Goal: Transaction & Acquisition: Purchase product/service

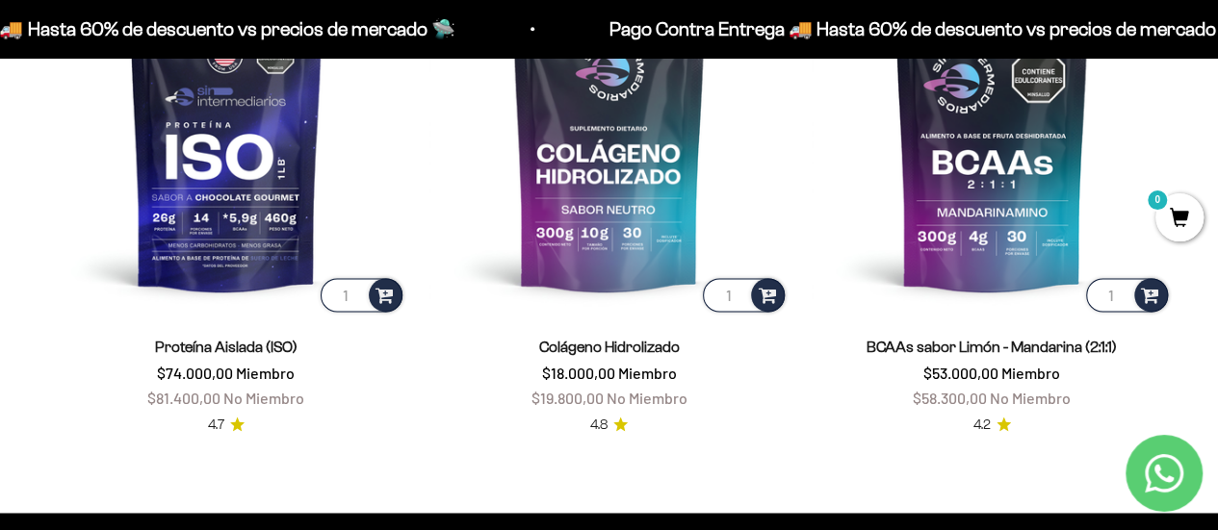
scroll to position [1322, 0]
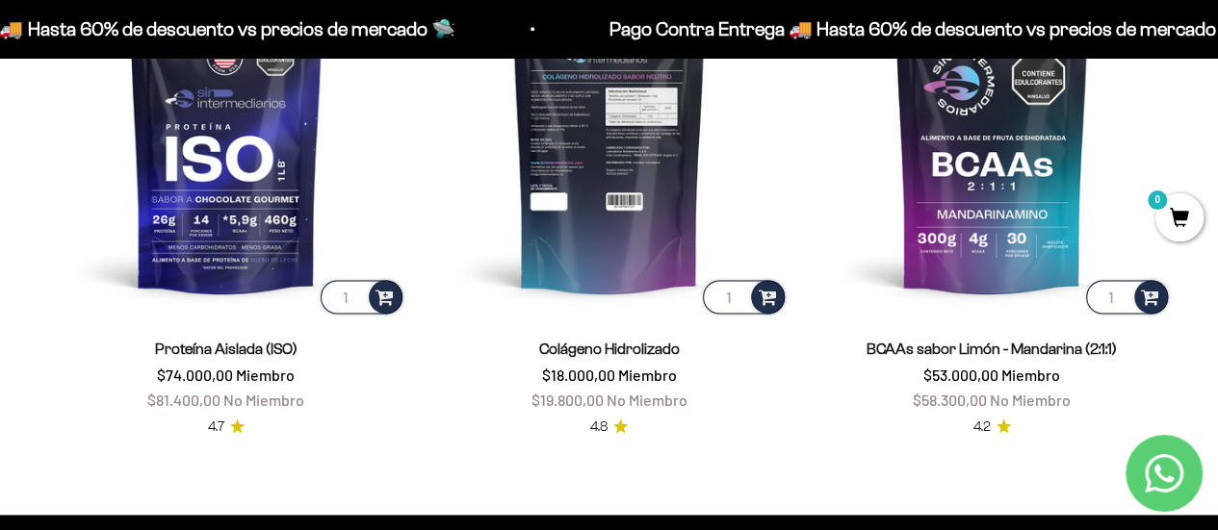
click at [623, 220] on img at bounding box center [609, 139] width 360 height 360
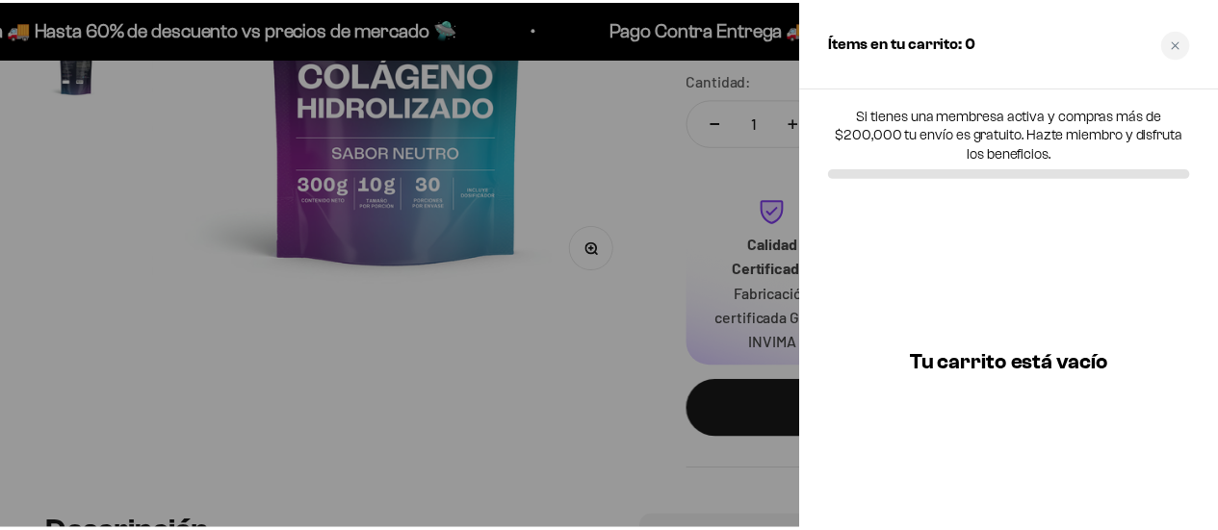
scroll to position [443, 0]
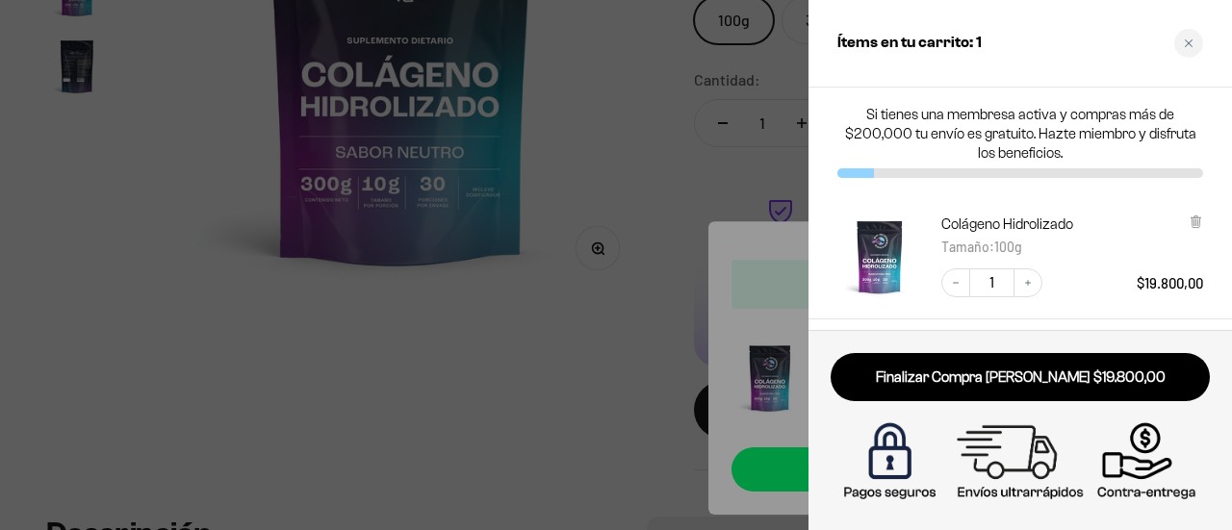
click at [1187, 39] on icon "Close cart" at bounding box center [1189, 44] width 10 height 10
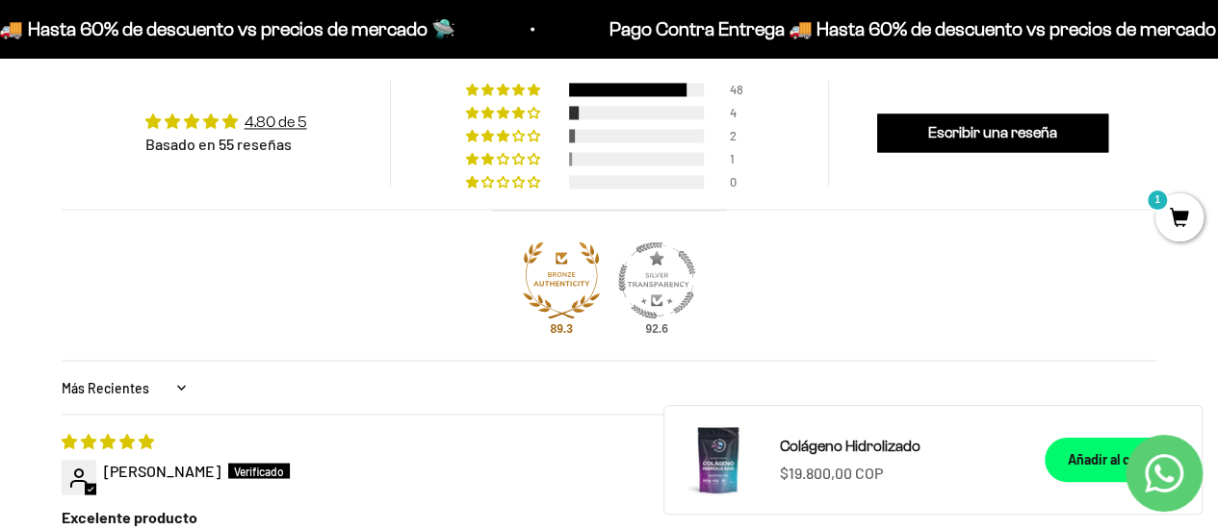
scroll to position [1499, 0]
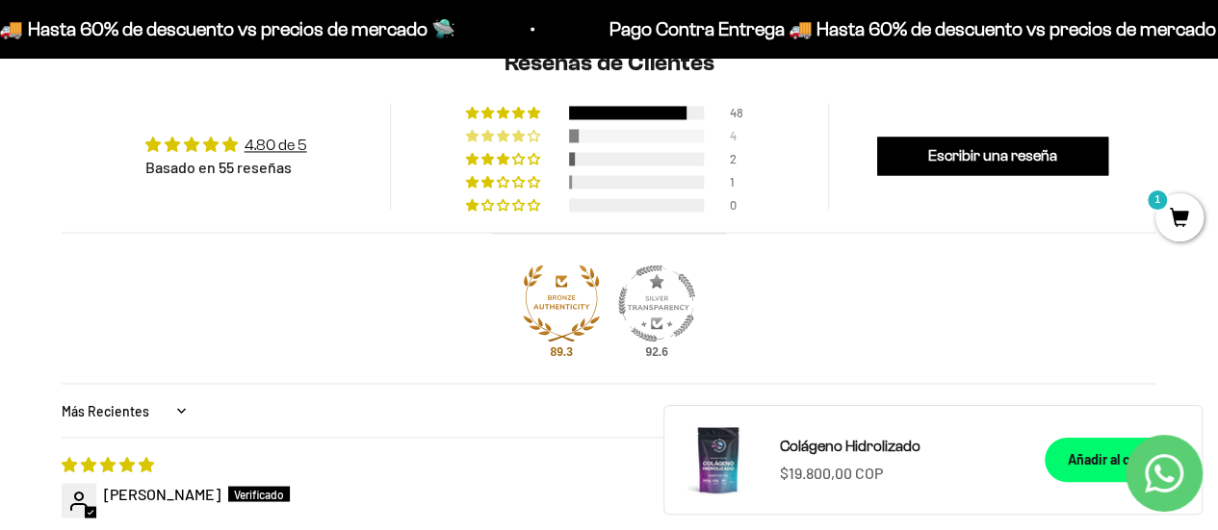
click at [629, 129] on div at bounding box center [636, 135] width 135 height 13
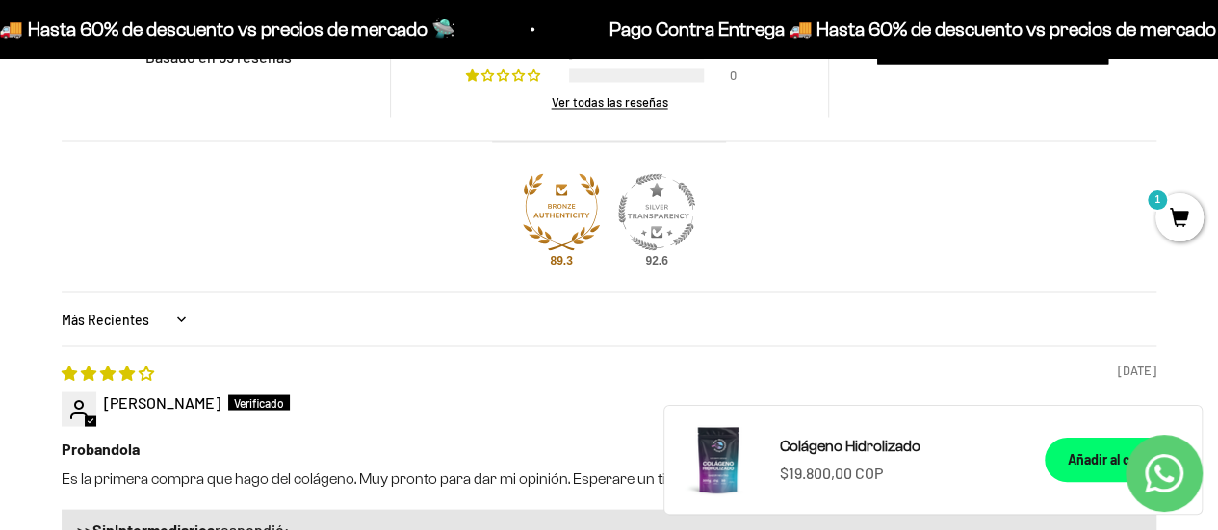
scroll to position [1407, 0]
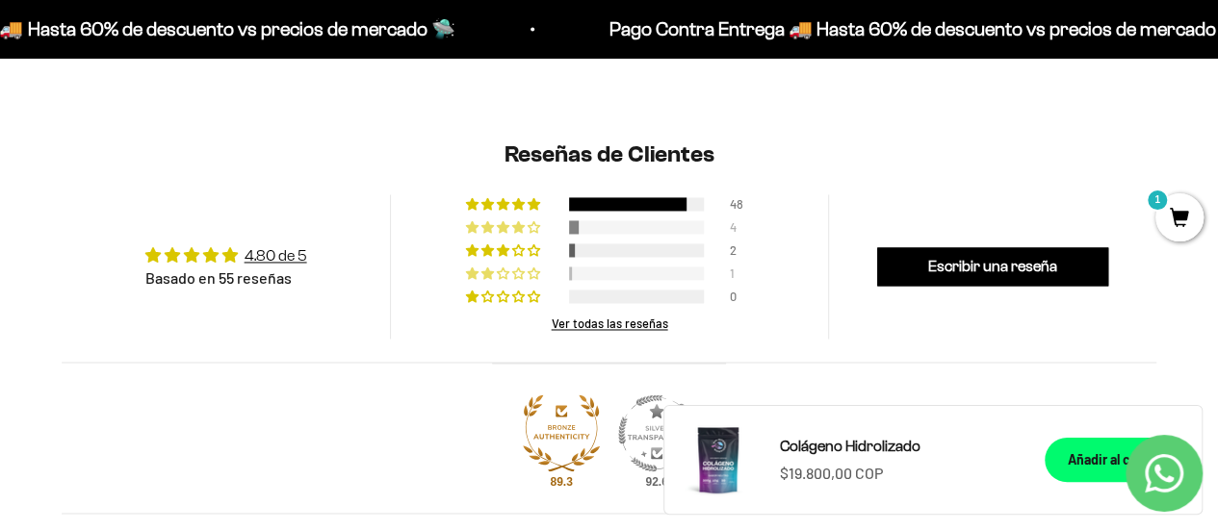
click at [605, 272] on div at bounding box center [636, 273] width 135 height 13
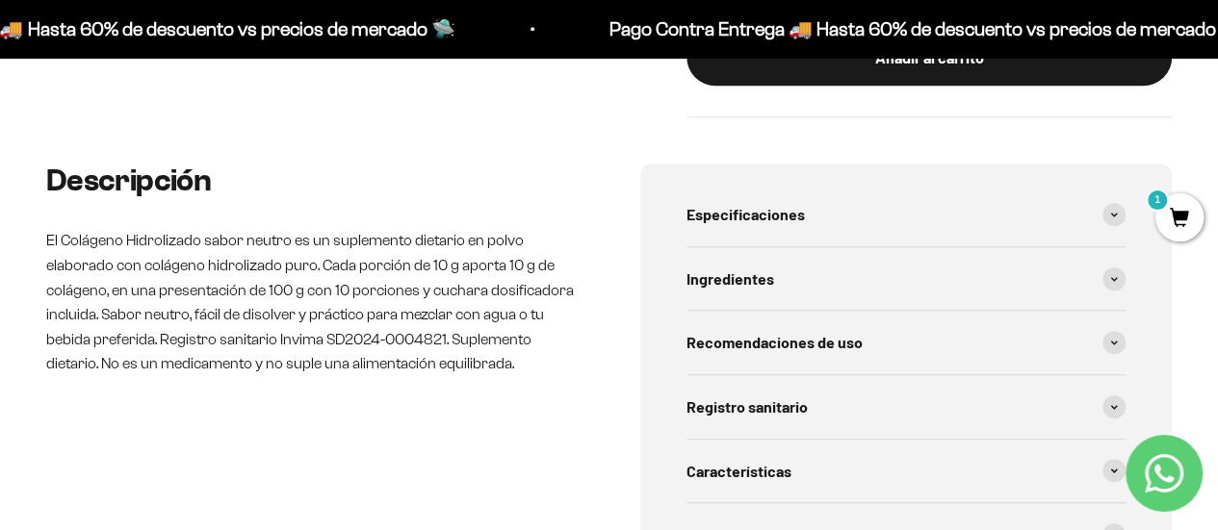
scroll to position [802, 0]
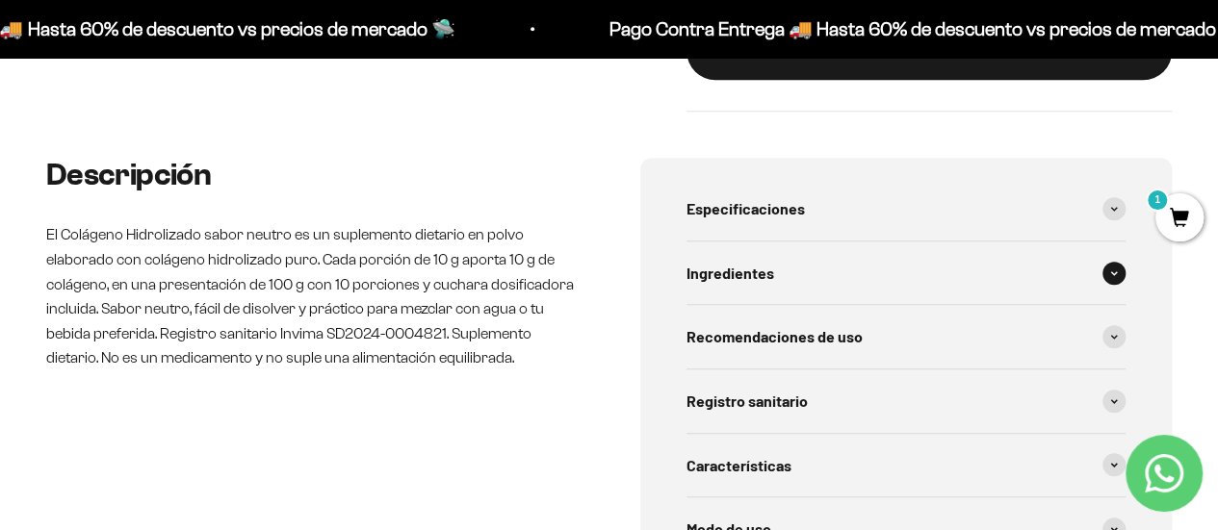
click at [1115, 274] on icon at bounding box center [1114, 273] width 8 height 6
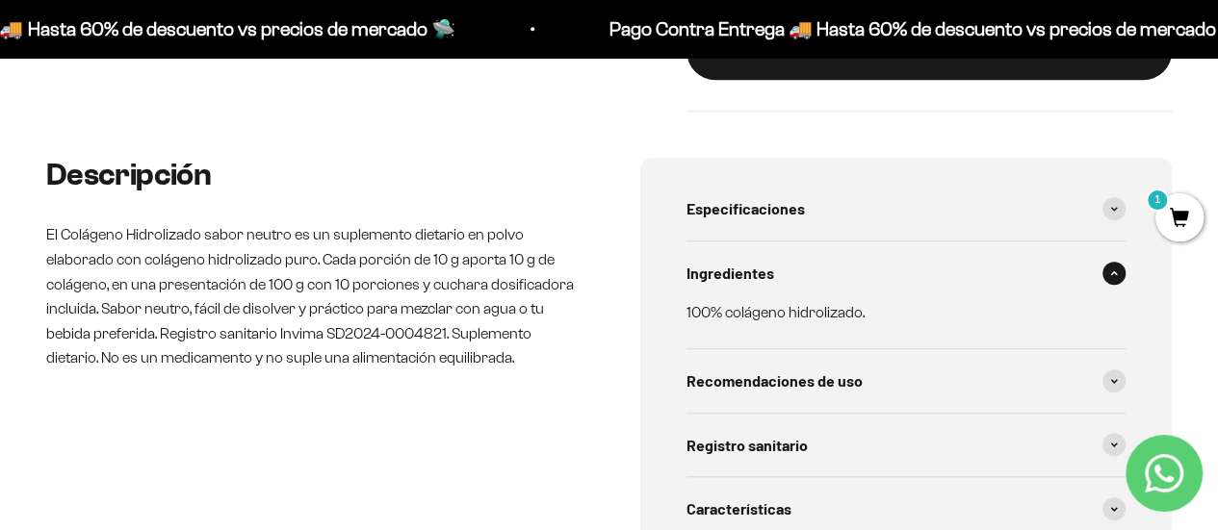
click at [1115, 274] on icon at bounding box center [1114, 273] width 8 height 6
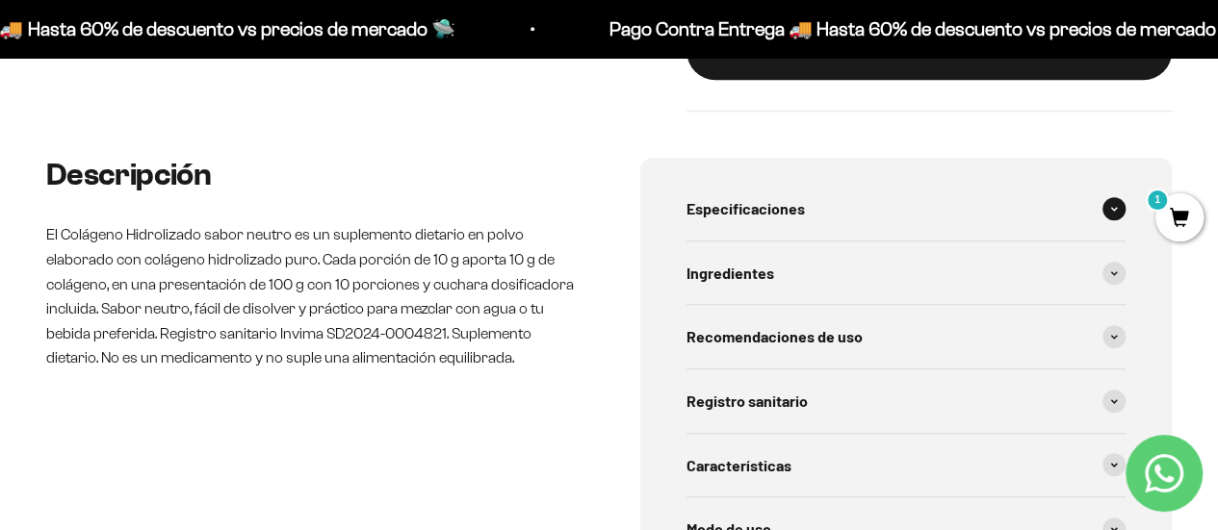
click at [1117, 203] on span at bounding box center [1113, 208] width 23 height 23
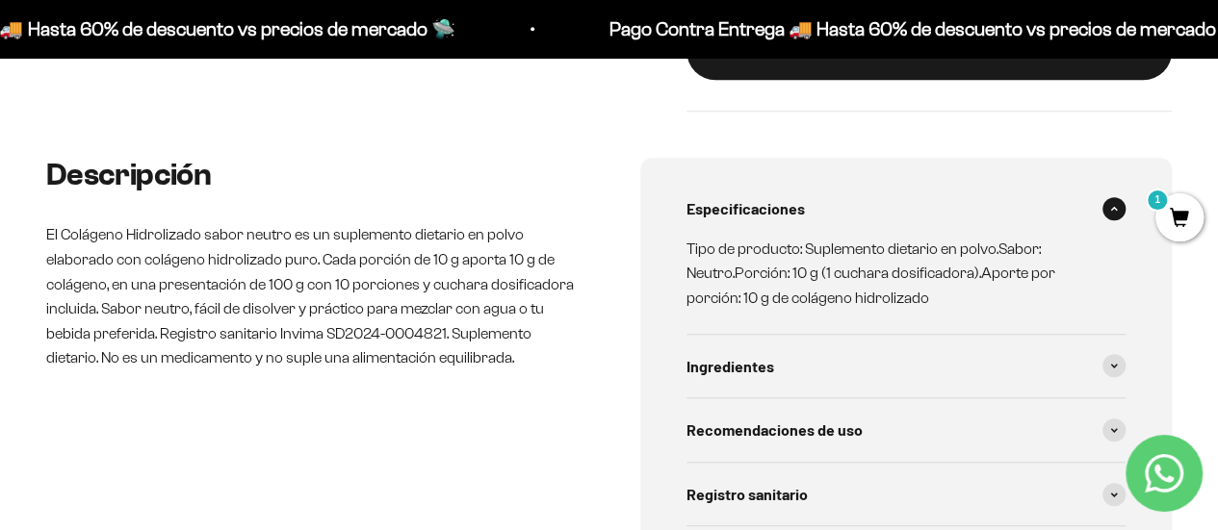
click at [1117, 203] on span at bounding box center [1113, 208] width 23 height 23
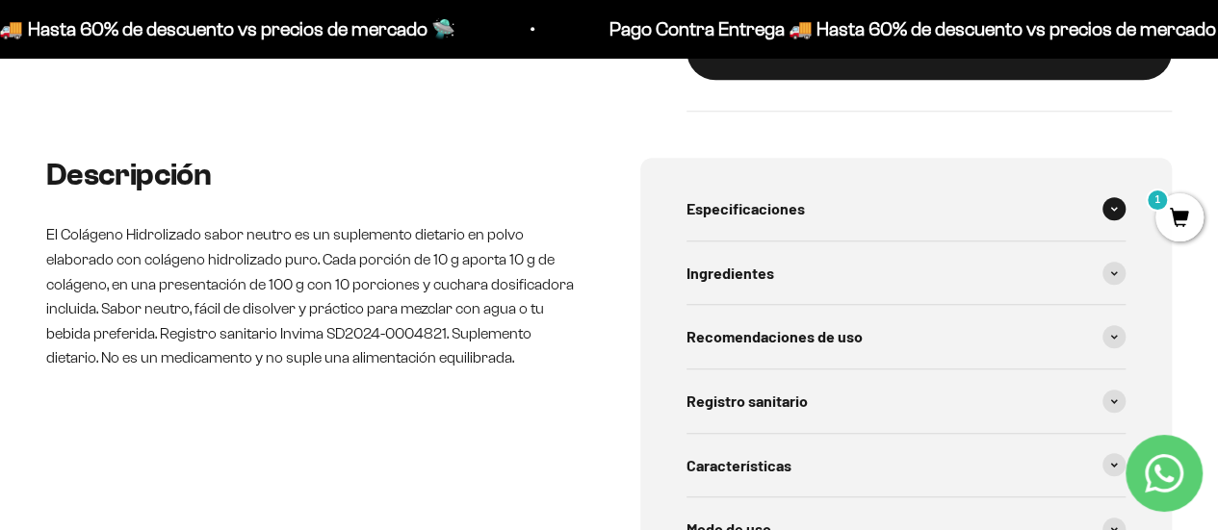
click at [1117, 211] on icon at bounding box center [1114, 209] width 8 height 6
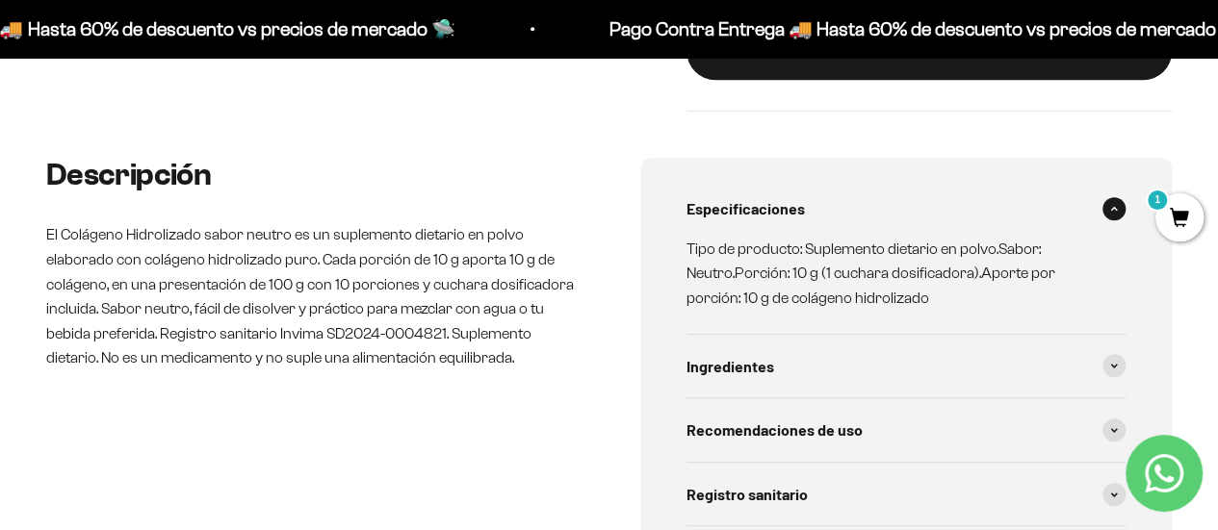
click at [1117, 211] on icon at bounding box center [1114, 209] width 8 height 6
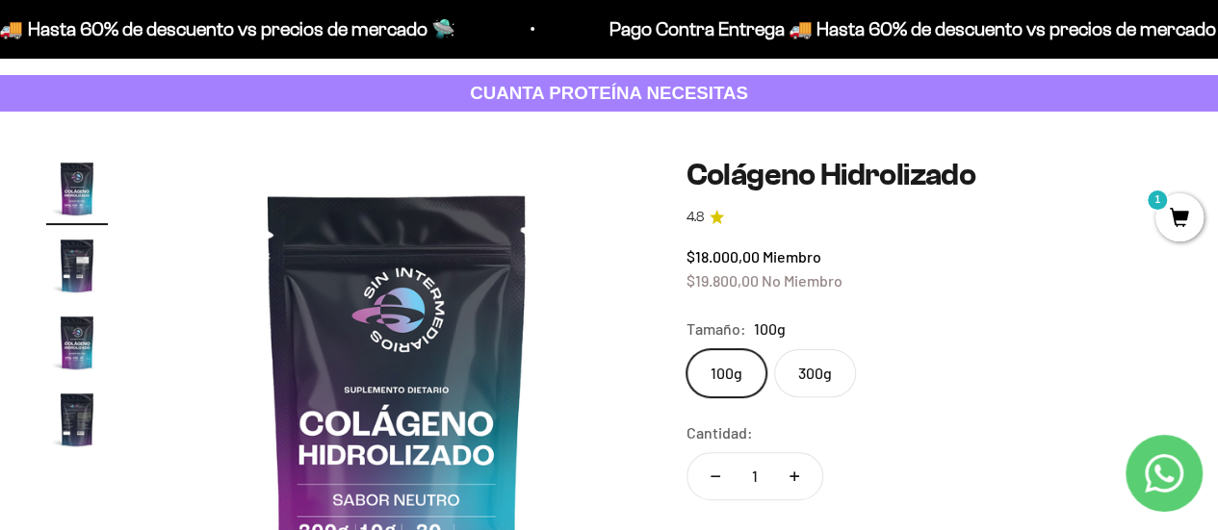
scroll to position [86, 0]
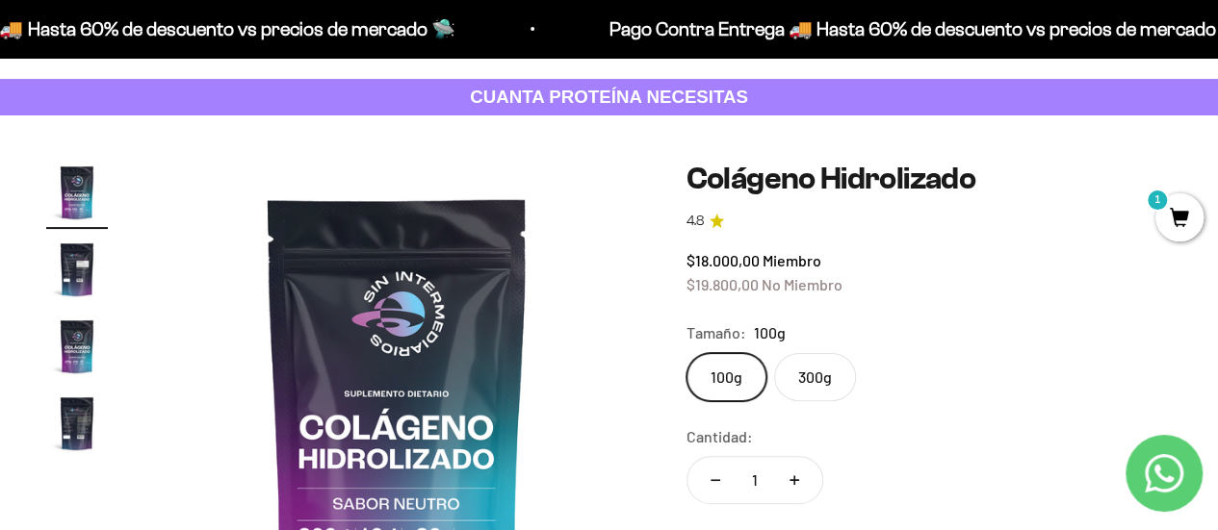
click at [805, 381] on label "300g" at bounding box center [815, 377] width 82 height 48
click at [686, 353] on input "300g" at bounding box center [685, 352] width 1 height 1
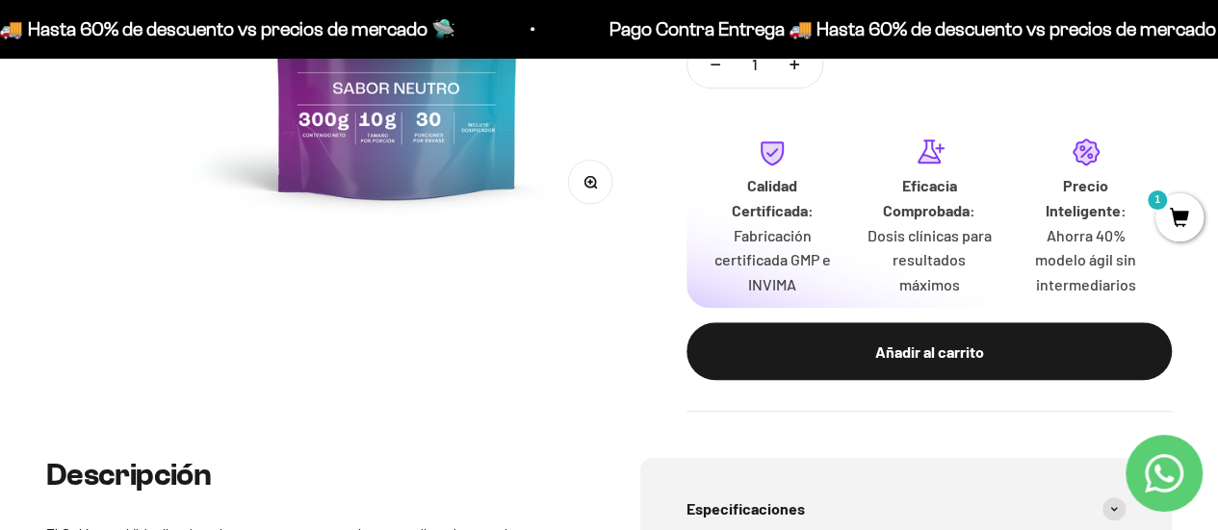
scroll to position [571, 0]
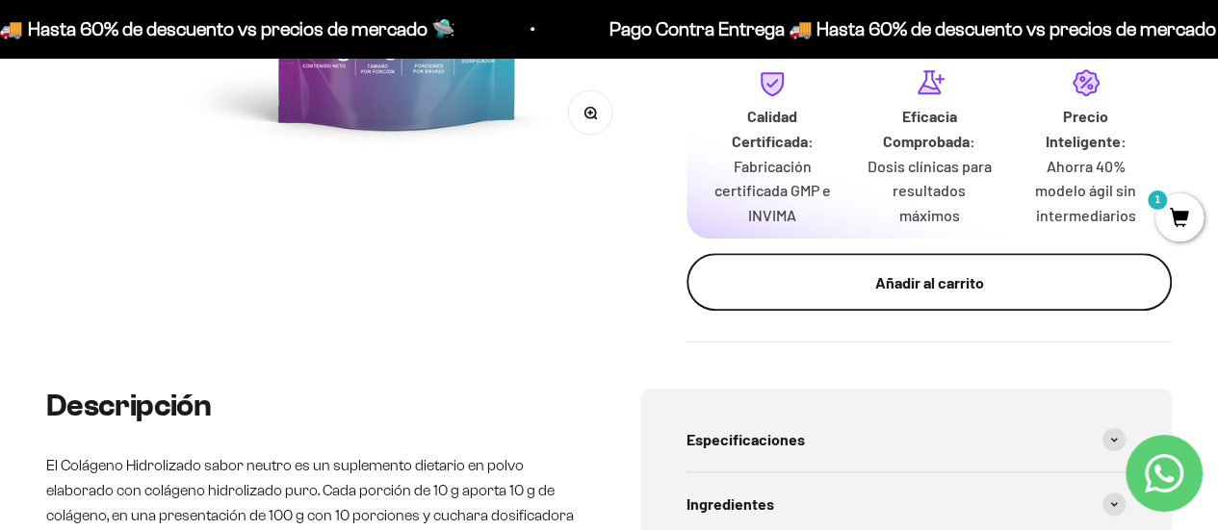
click at [882, 294] on div "Añadir al carrito" at bounding box center [929, 282] width 408 height 25
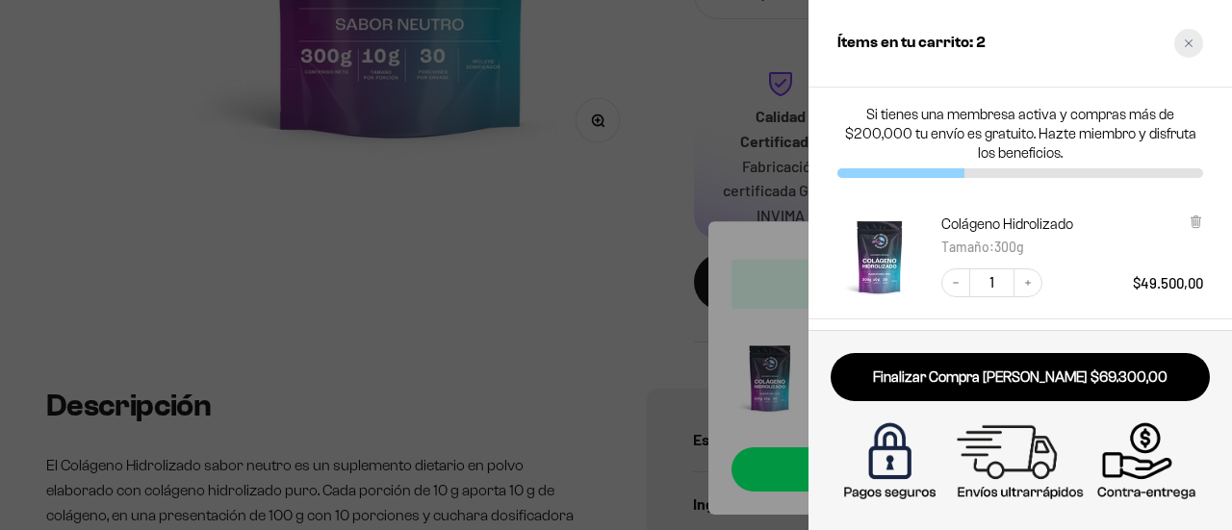
click at [1196, 39] on div "Close cart" at bounding box center [1188, 43] width 29 height 29
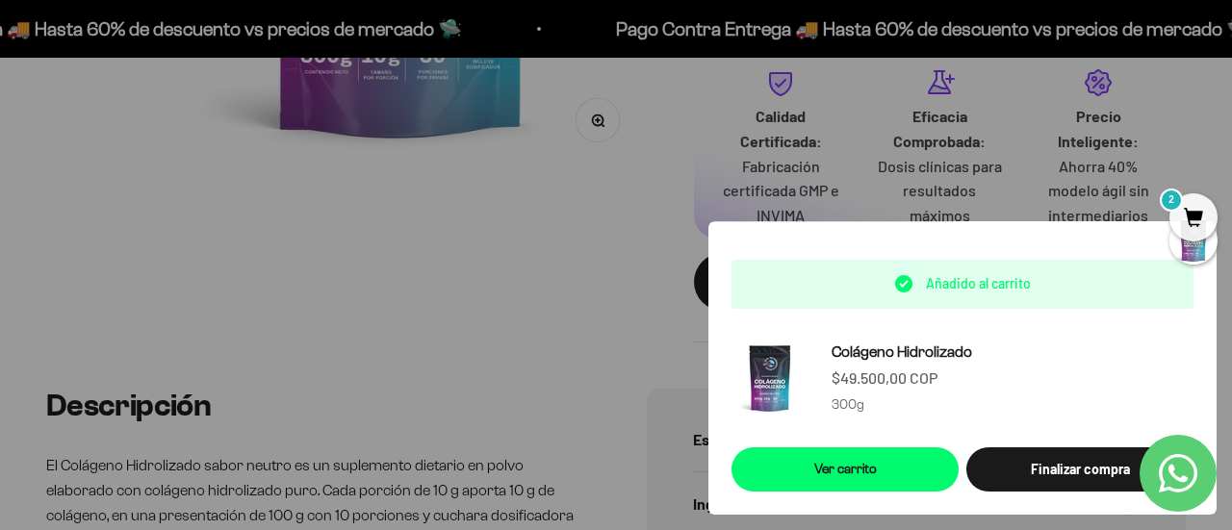
click at [570, 315] on div at bounding box center [616, 265] width 1232 height 530
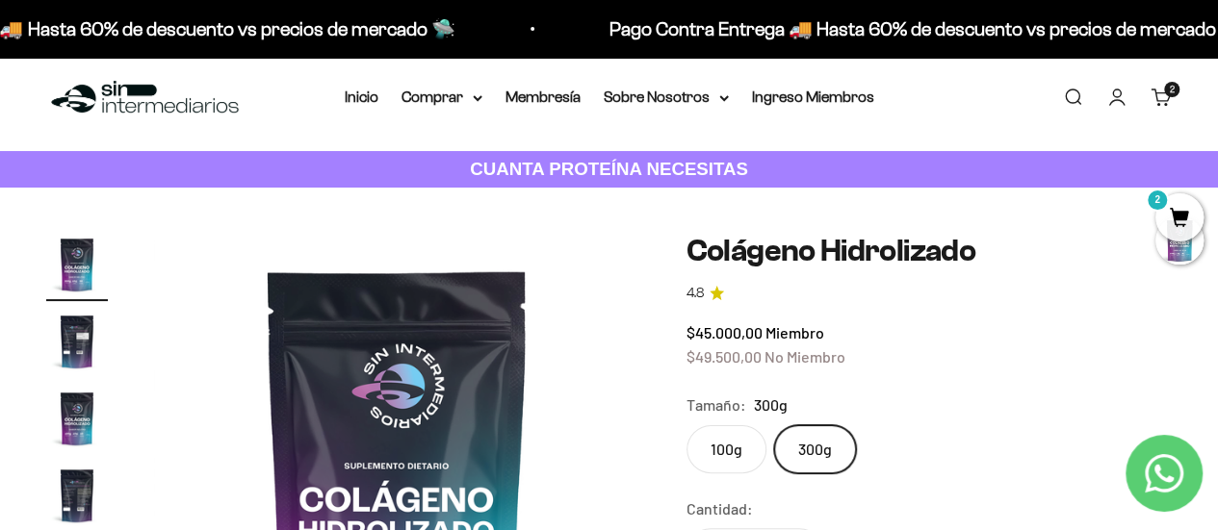
scroll to position [0, 0]
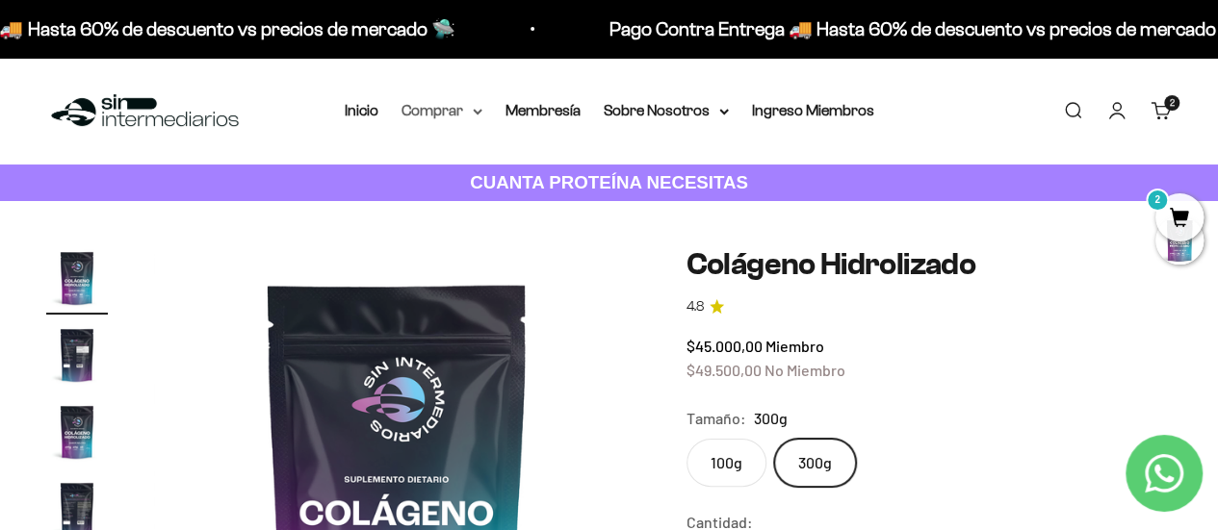
click at [470, 114] on summary "Comprar" at bounding box center [441, 110] width 81 height 25
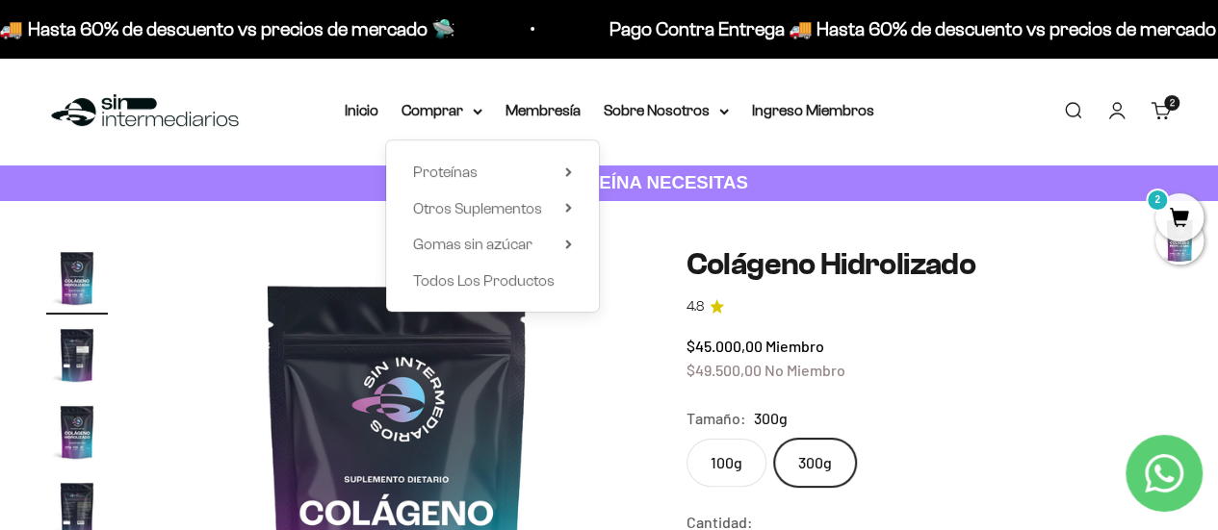
click at [572, 206] on div "Proteínas Ver Todos Whey Iso Vegan" at bounding box center [492, 226] width 213 height 171
click at [562, 210] on summary "Otros Suplementos" at bounding box center [492, 208] width 159 height 25
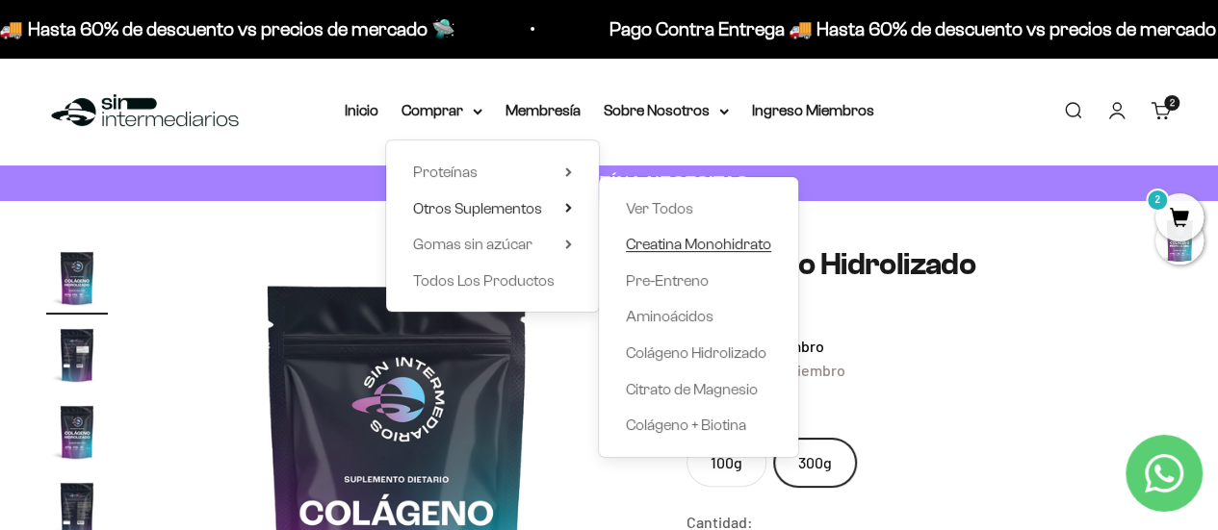
click at [692, 253] on span "Creatina Monohidrato" at bounding box center [698, 244] width 145 height 25
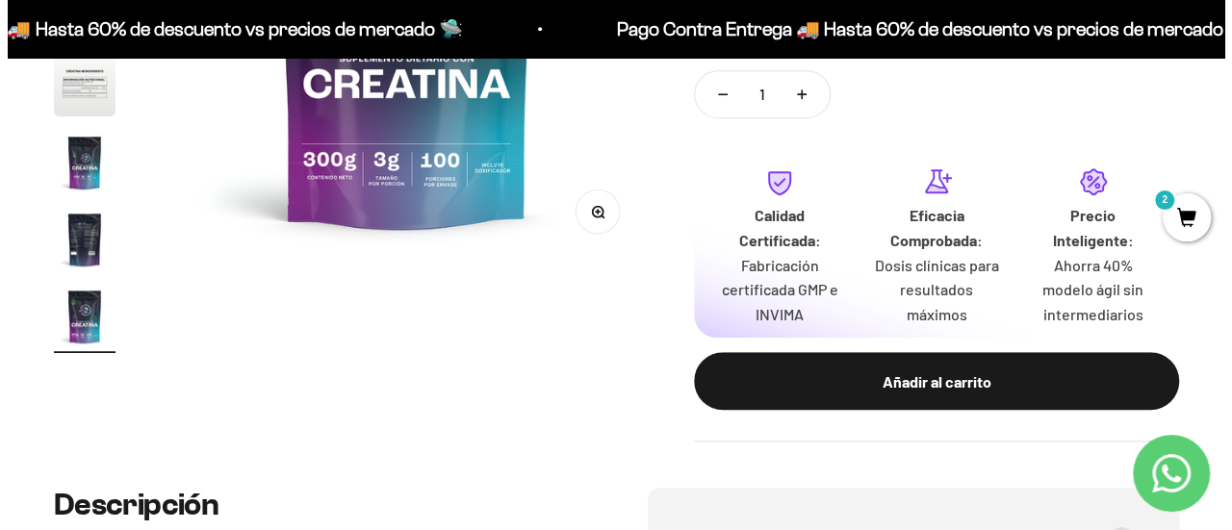
scroll to position [473, 0]
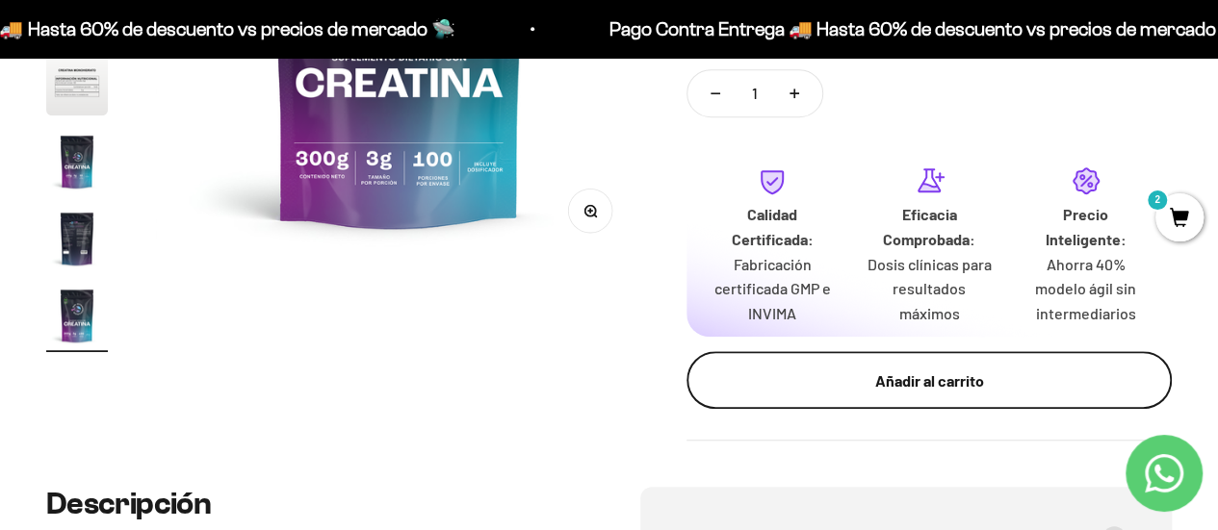
click at [831, 396] on button "Añadir al carrito" at bounding box center [928, 380] width 485 height 58
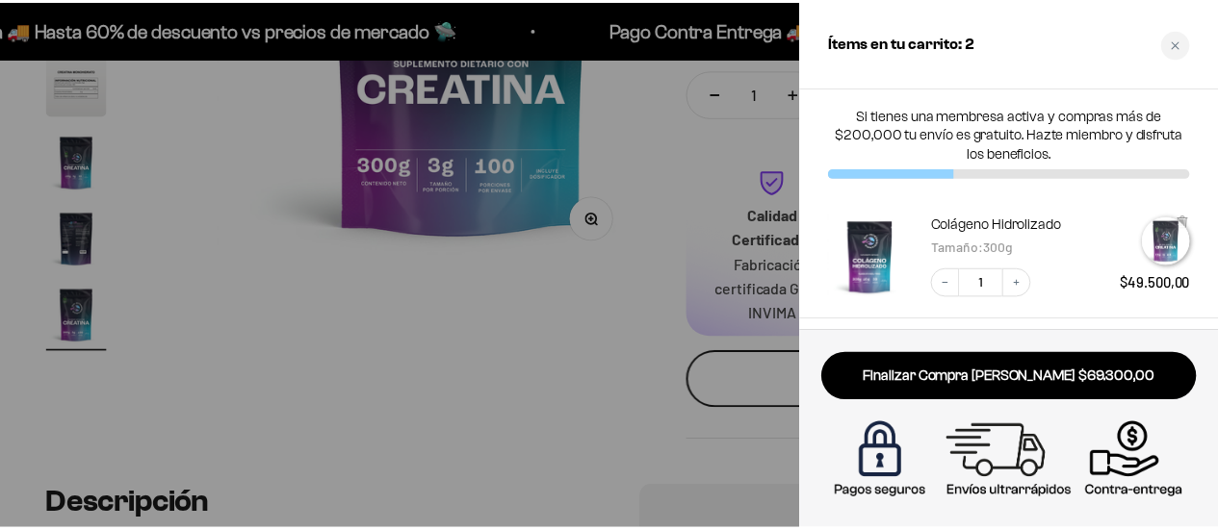
scroll to position [0, 4041]
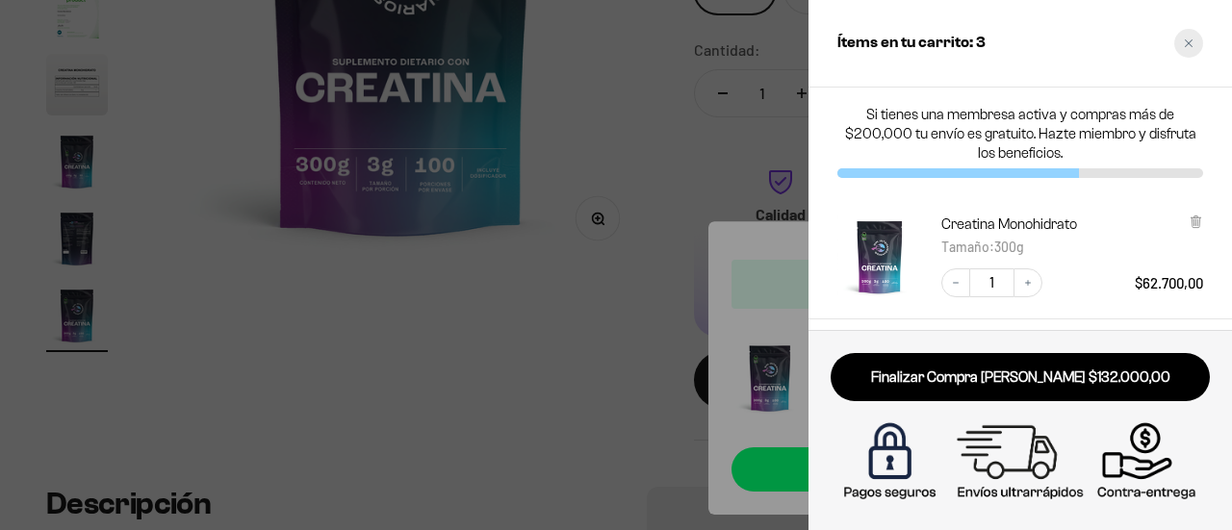
click at [1184, 45] on icon "Close cart" at bounding box center [1189, 44] width 10 height 10
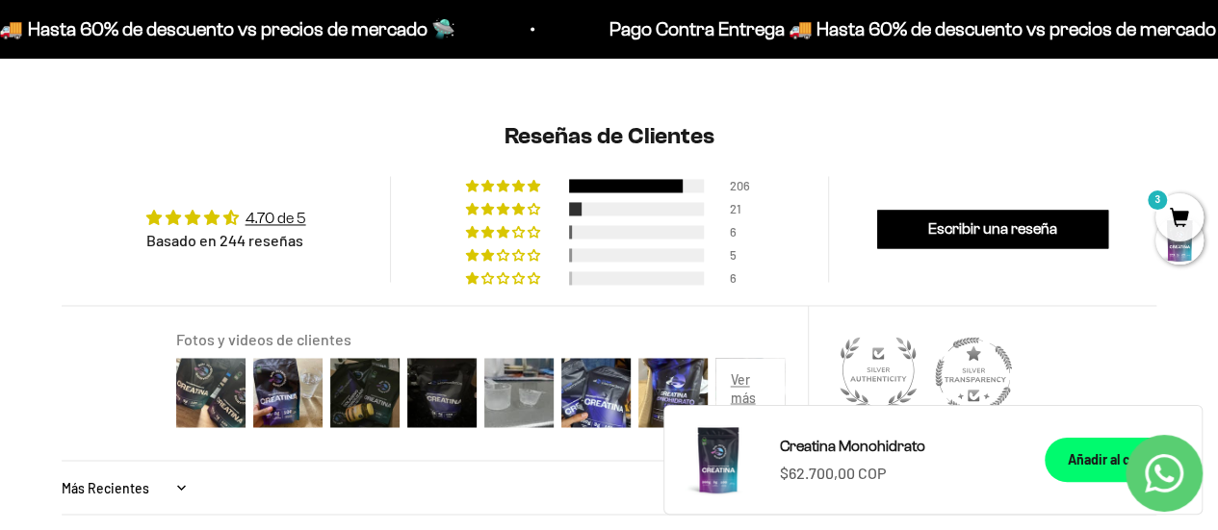
scroll to position [1426, 0]
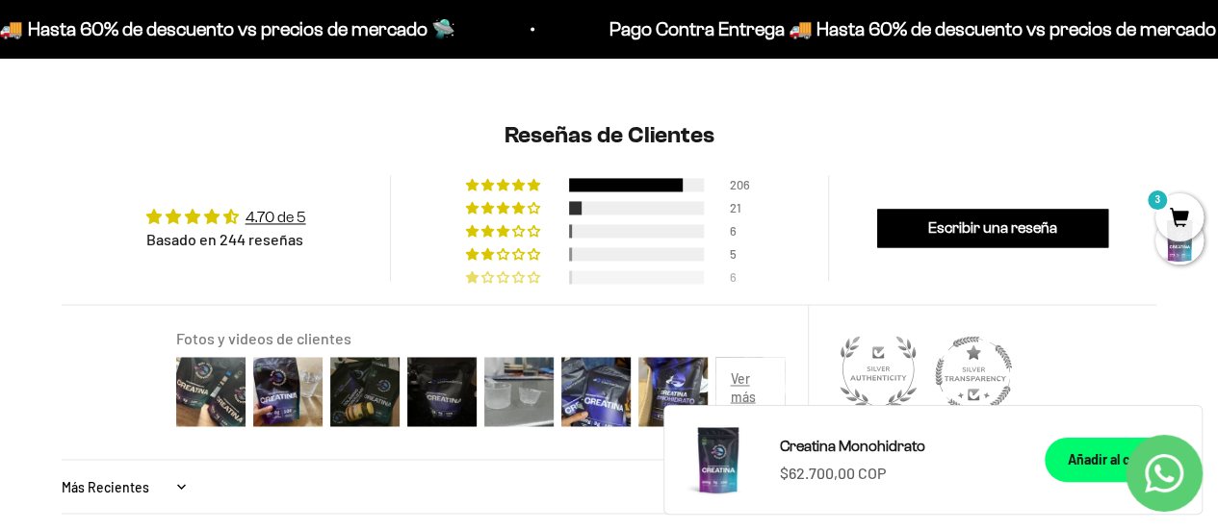
click at [668, 271] on div at bounding box center [636, 276] width 135 height 13
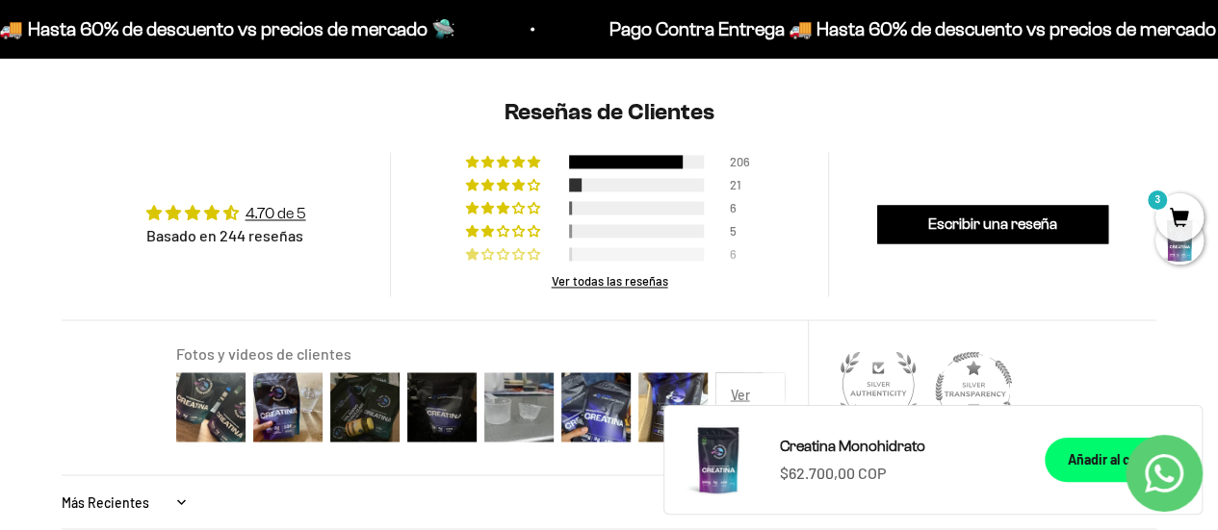
scroll to position [1449, 0]
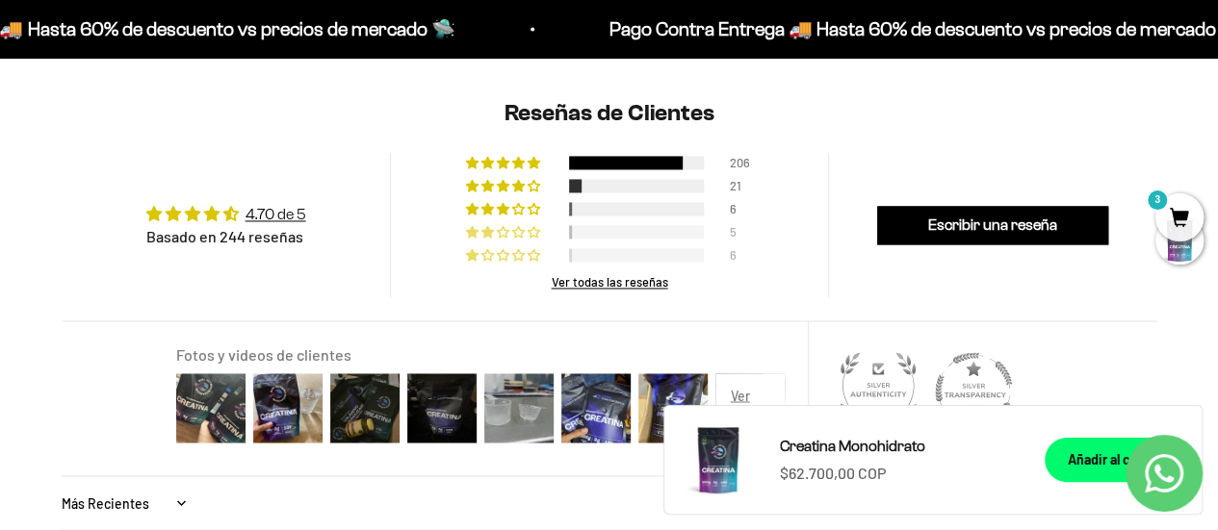
click at [649, 232] on div at bounding box center [636, 231] width 135 height 13
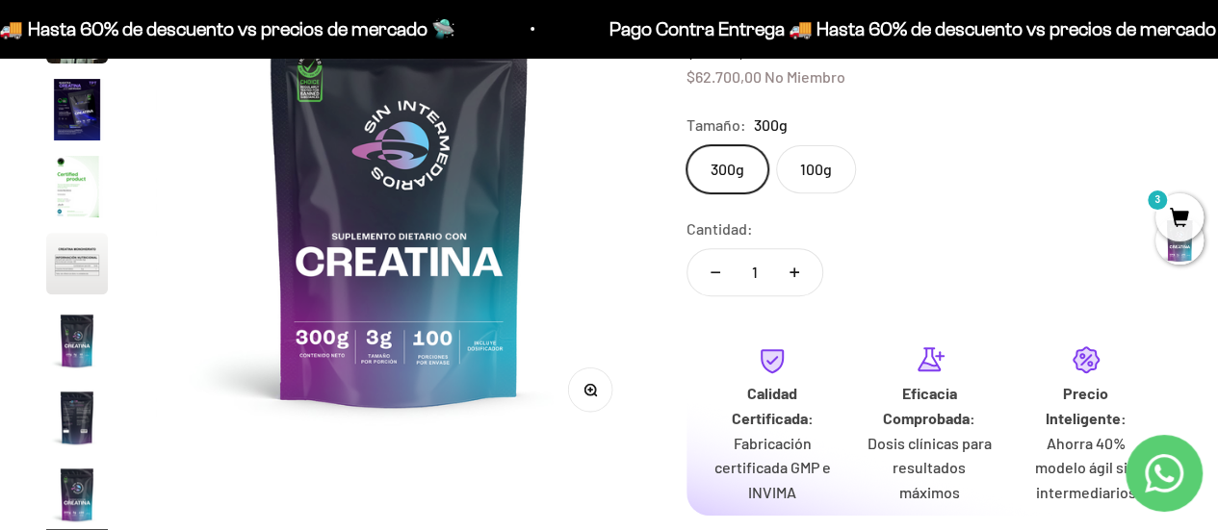
scroll to position [0, 0]
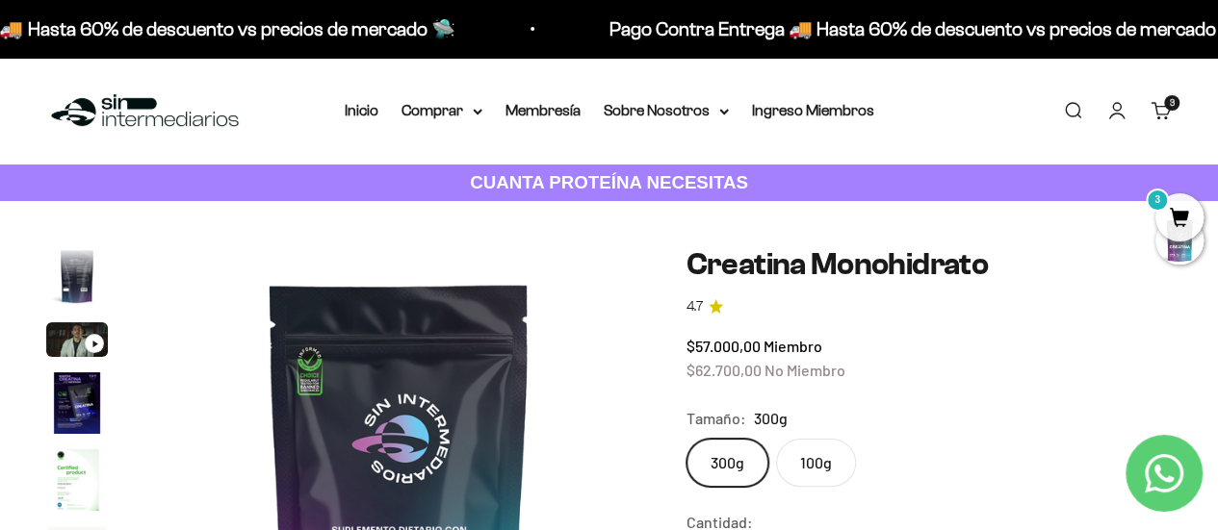
click at [1117, 109] on link "Iniciar sesión" at bounding box center [1116, 110] width 21 height 21
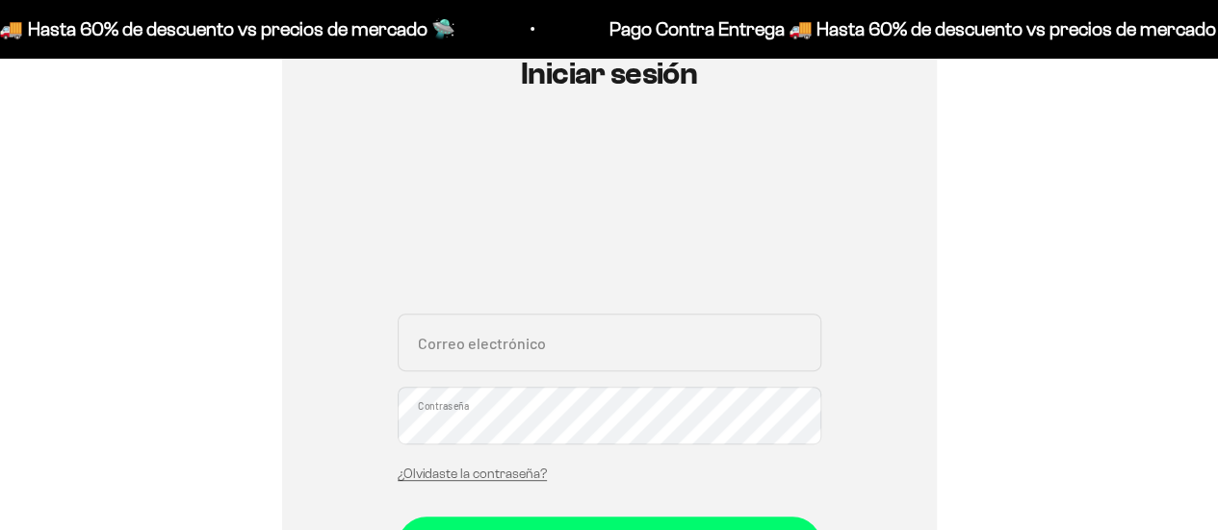
scroll to position [243, 0]
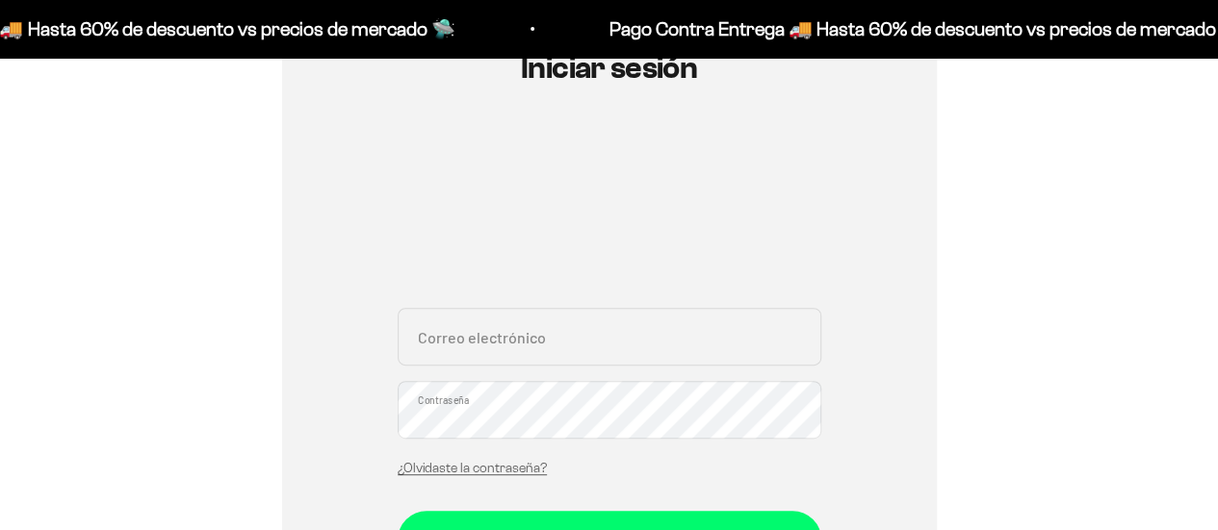
click at [531, 345] on input "Correo electrónico" at bounding box center [610, 337] width 424 height 58
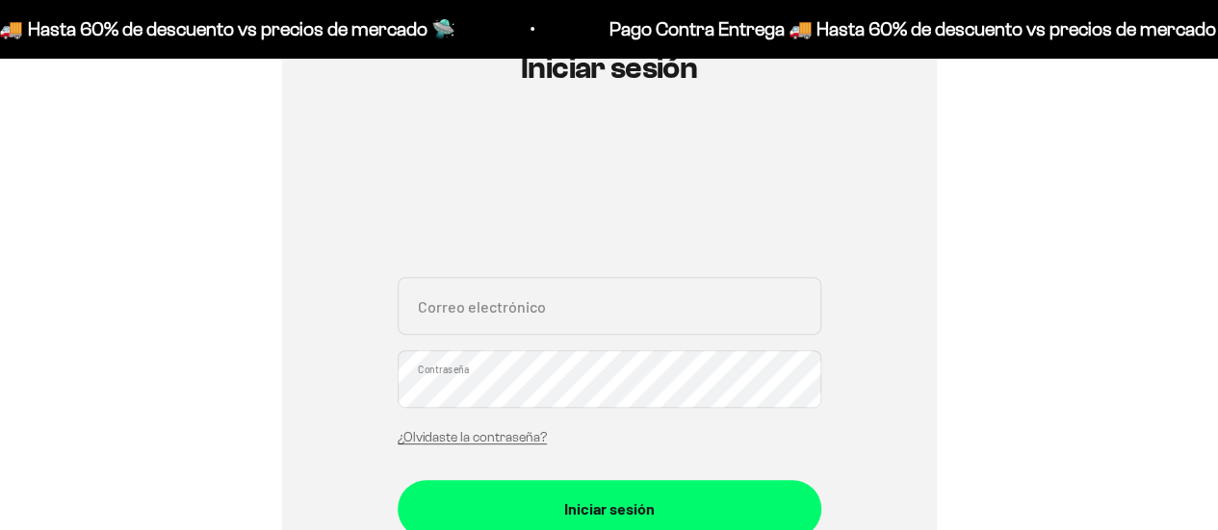
type input "[EMAIL_ADDRESS][DOMAIN_NAME]"
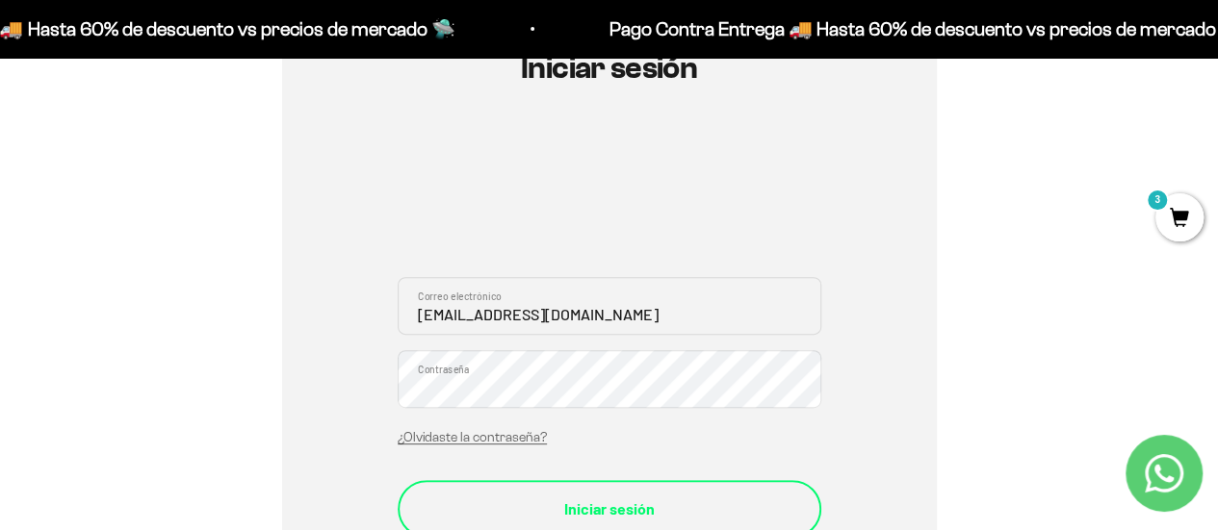
click at [483, 502] on div "Iniciar sesión" at bounding box center [609, 509] width 347 height 25
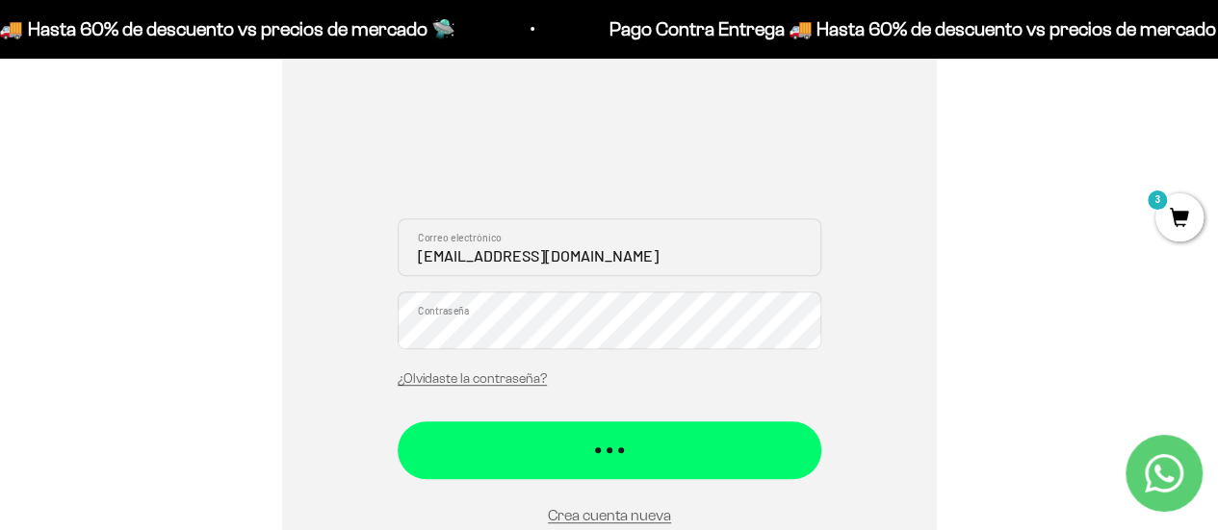
scroll to position [302, 0]
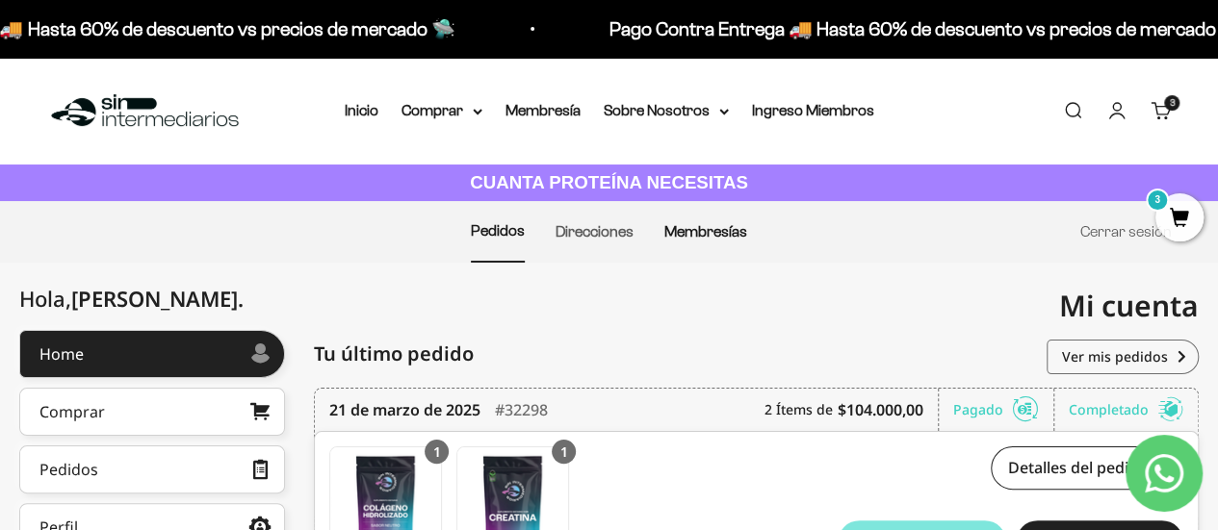
click at [697, 230] on link "Membresías" at bounding box center [705, 231] width 83 height 16
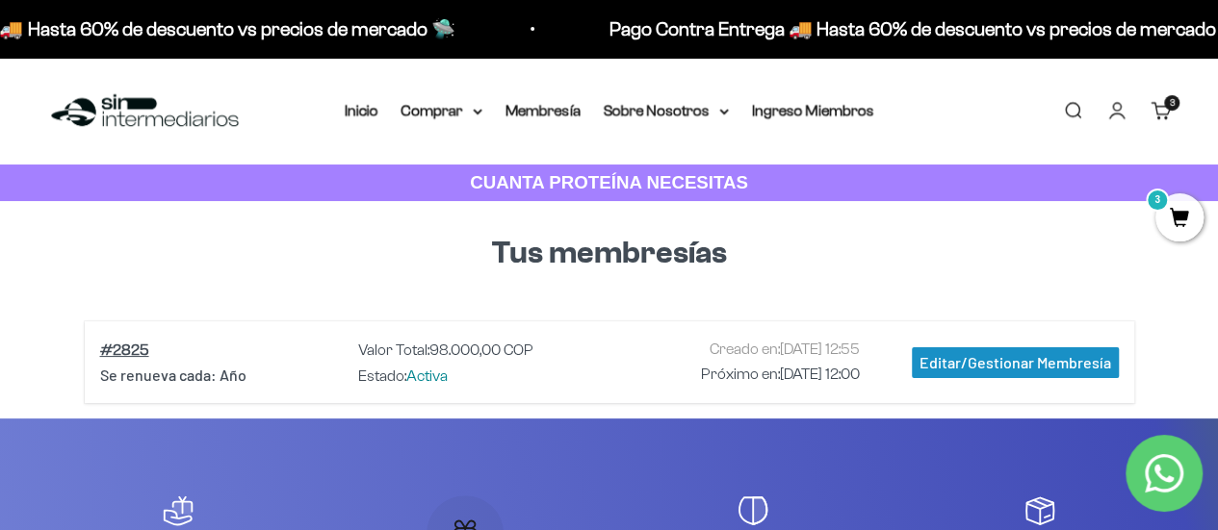
click at [979, 355] on div "Editar/Gestionar Membresía" at bounding box center [1014, 362] width 207 height 31
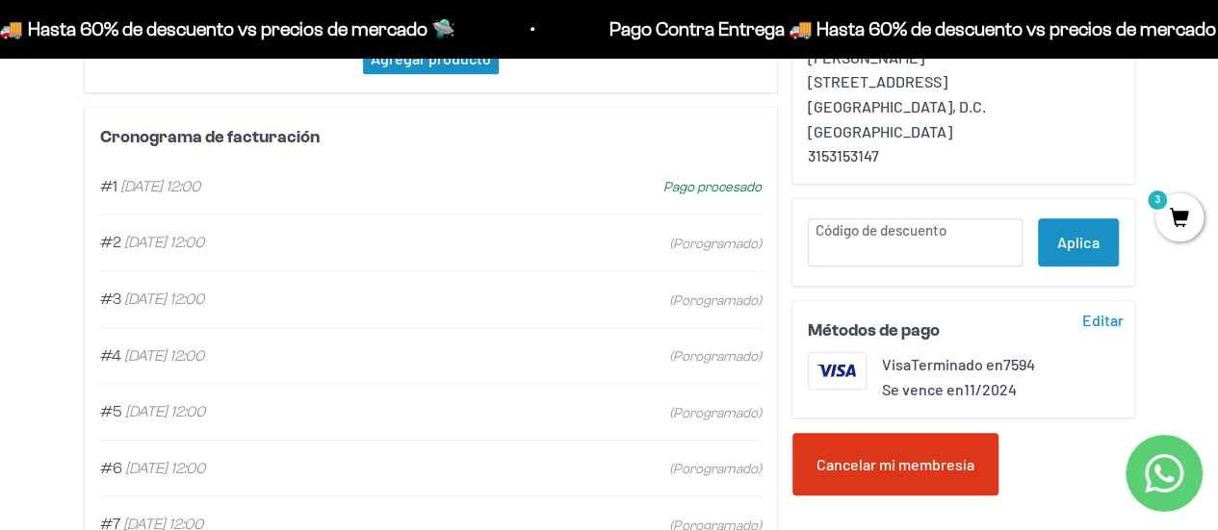
scroll to position [660, 0]
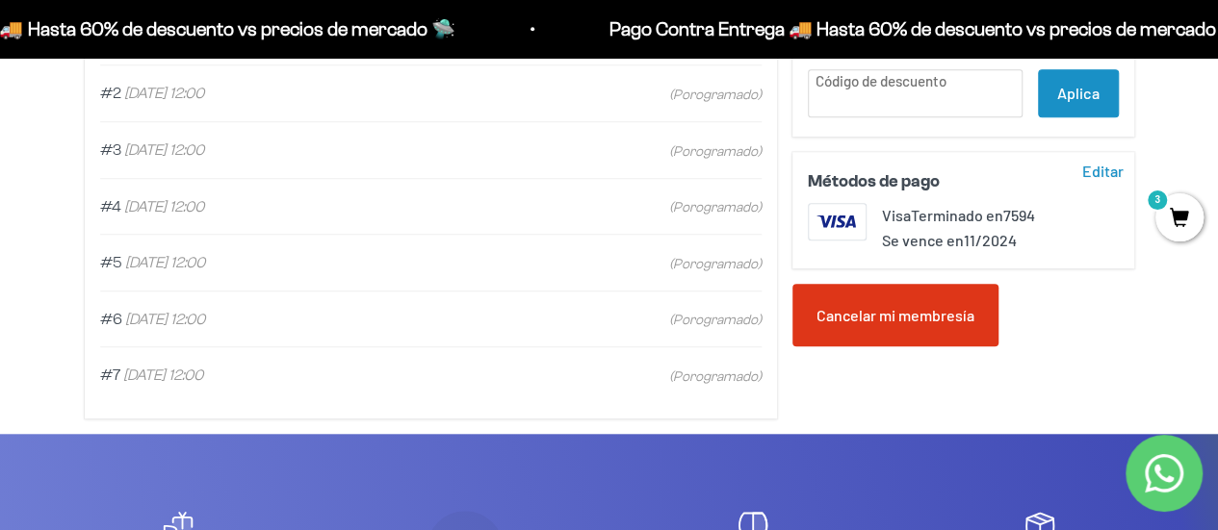
click at [943, 331] on div "Cancelar mi membresía" at bounding box center [895, 316] width 206 height 64
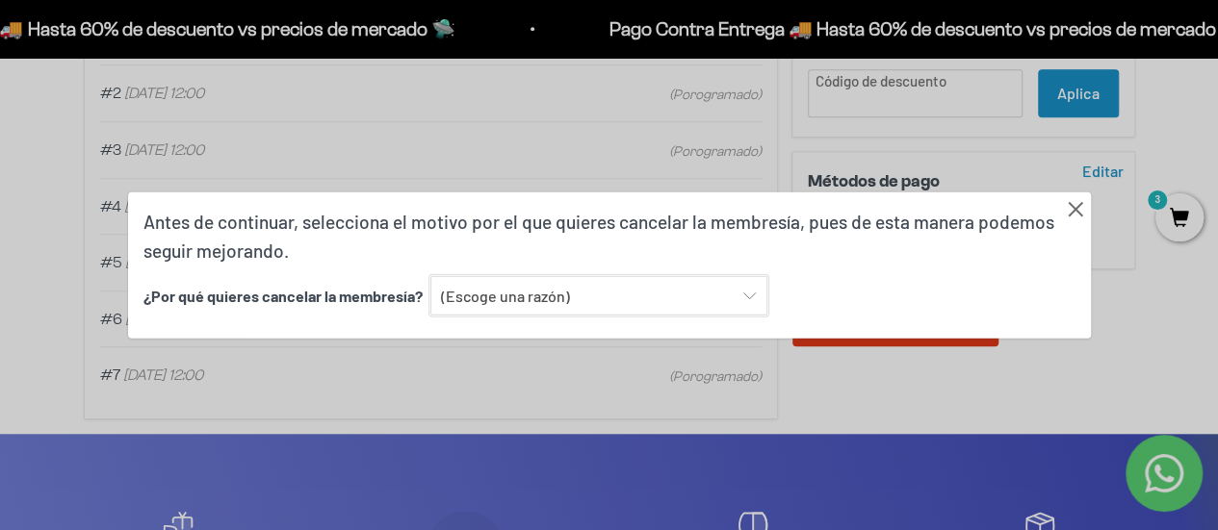
click at [688, 295] on select "(Escoge una razón) Encontré una opción con mejor sabor y variedad Encontré una …" at bounding box center [598, 295] width 337 height 40
select select "Ninguna de las anteriores"
click at [430, 275] on select "(Escoge una razón) Encontré una opción con mejor sabor y variedad Encontré una …" at bounding box center [598, 295] width 337 height 40
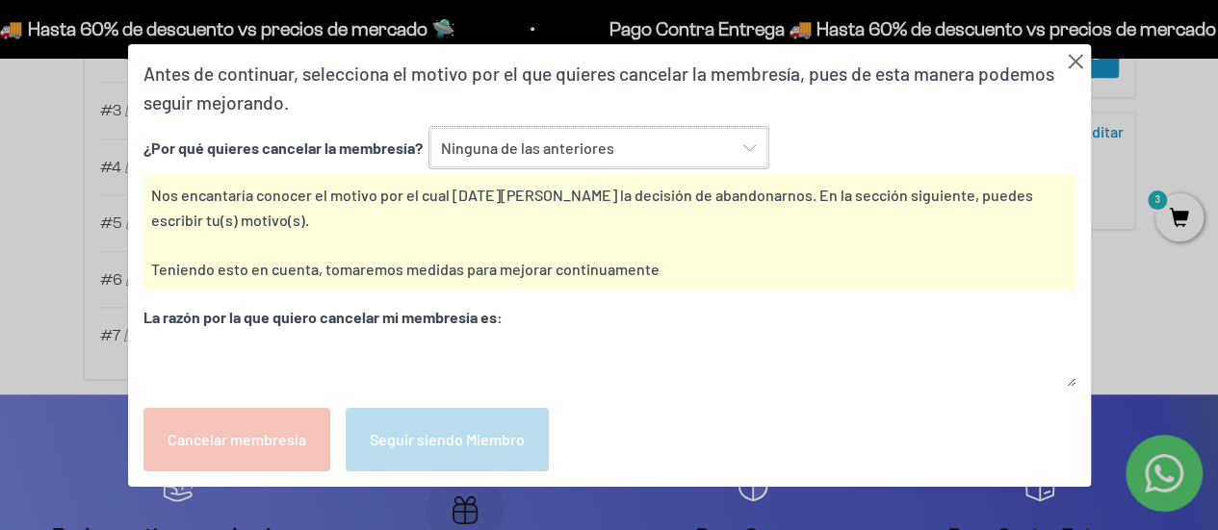
scroll to position [701, 0]
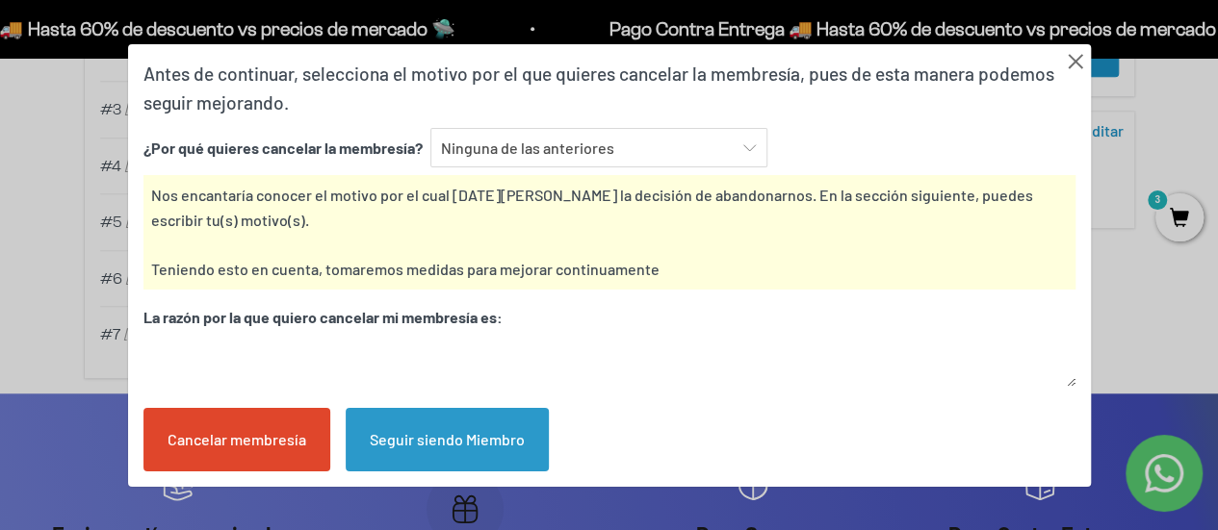
click at [496, 318] on span "La razón por la que quiero cancelar mi membresía es:" at bounding box center [322, 317] width 359 height 18
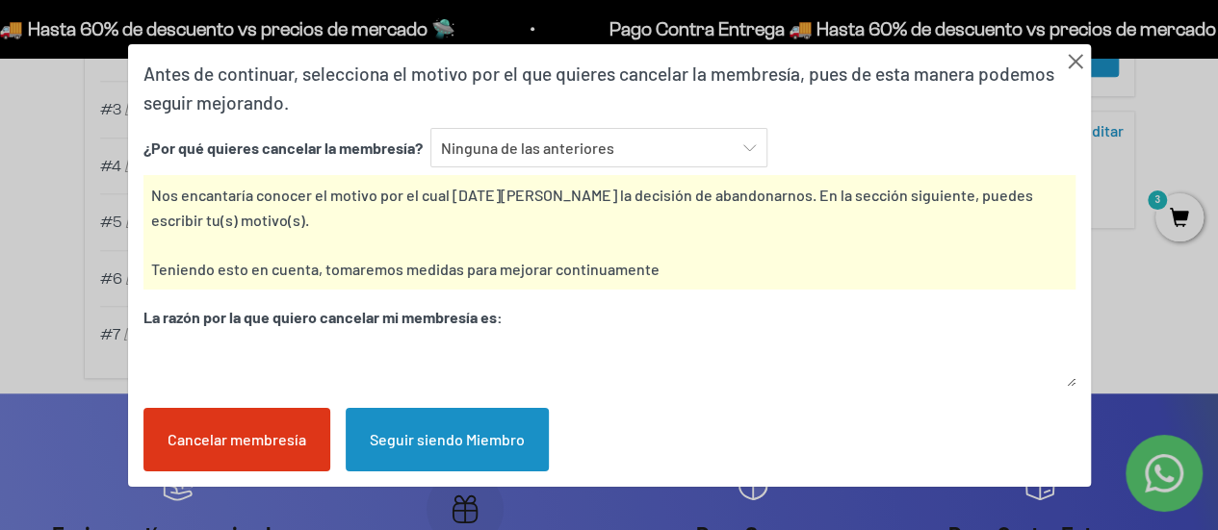
click at [502, 319] on span "La razón por la que quiero cancelar mi membresía es:" at bounding box center [322, 317] width 359 height 18
click at [331, 332] on div "La razón por la que quiero cancelar mi membresía es:" at bounding box center [609, 349] width 932 height 88
click at [210, 365] on textarea at bounding box center [609, 361] width 932 height 49
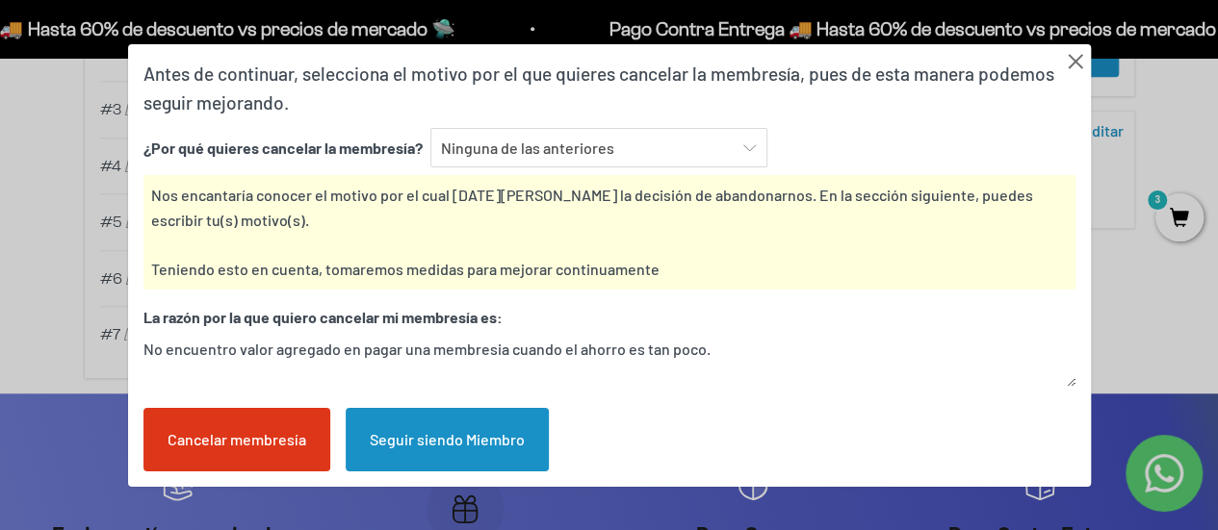
type textarea "No encuentro valor agregado en pagar una membresia cuando el ahorro es tan poco."
click at [261, 443] on div "Cancelar membresía" at bounding box center [236, 440] width 187 height 64
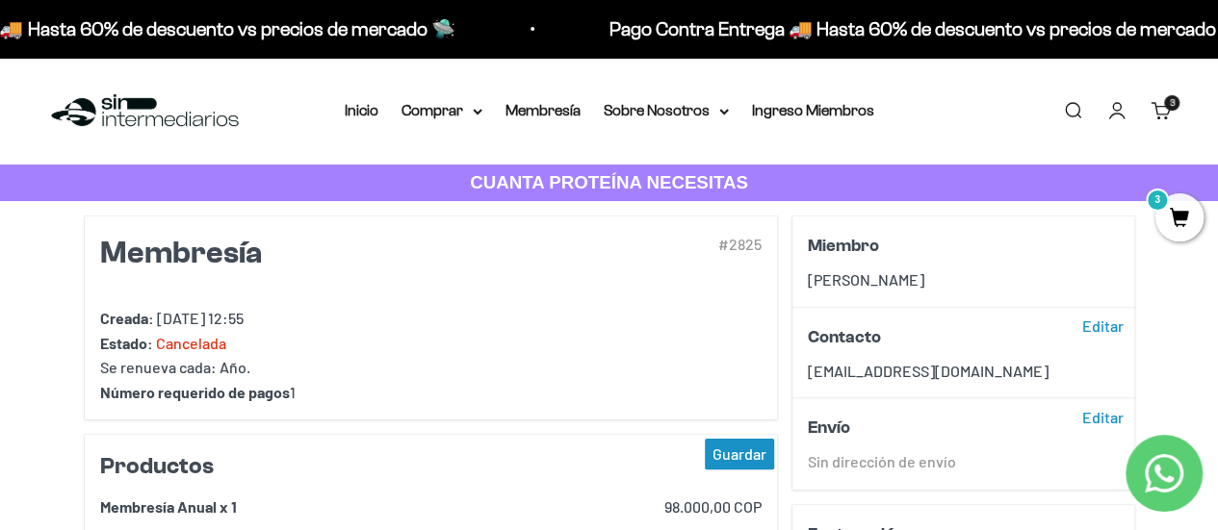
click at [1167, 218] on span "3" at bounding box center [1179, 217] width 48 height 48
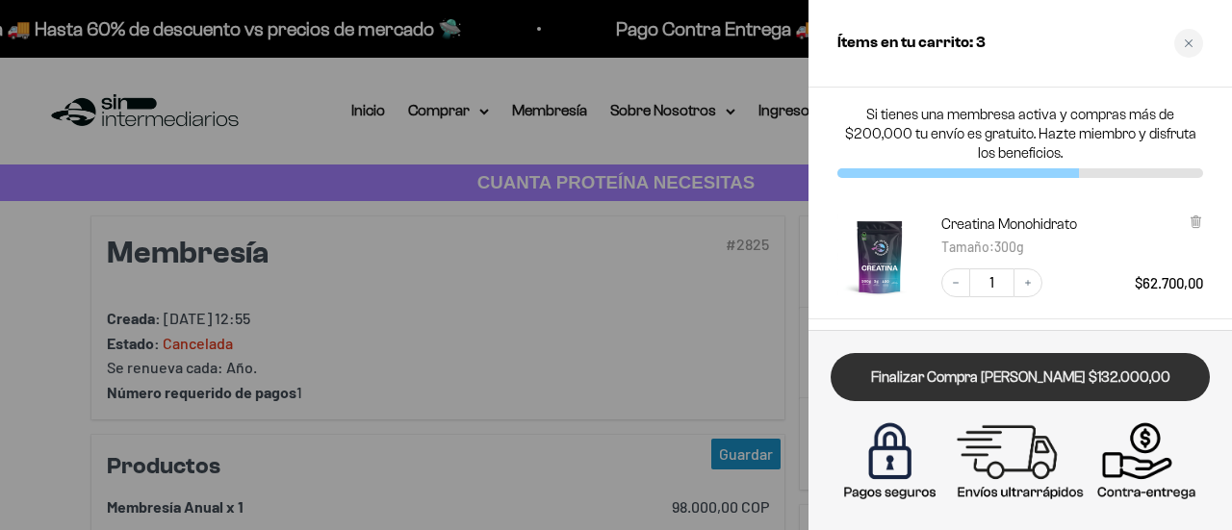
click at [966, 393] on link "Finalizar Compra [PERSON_NAME] $132.000,00" at bounding box center [1020, 377] width 379 height 49
